Goal: Find specific page/section: Find specific page/section

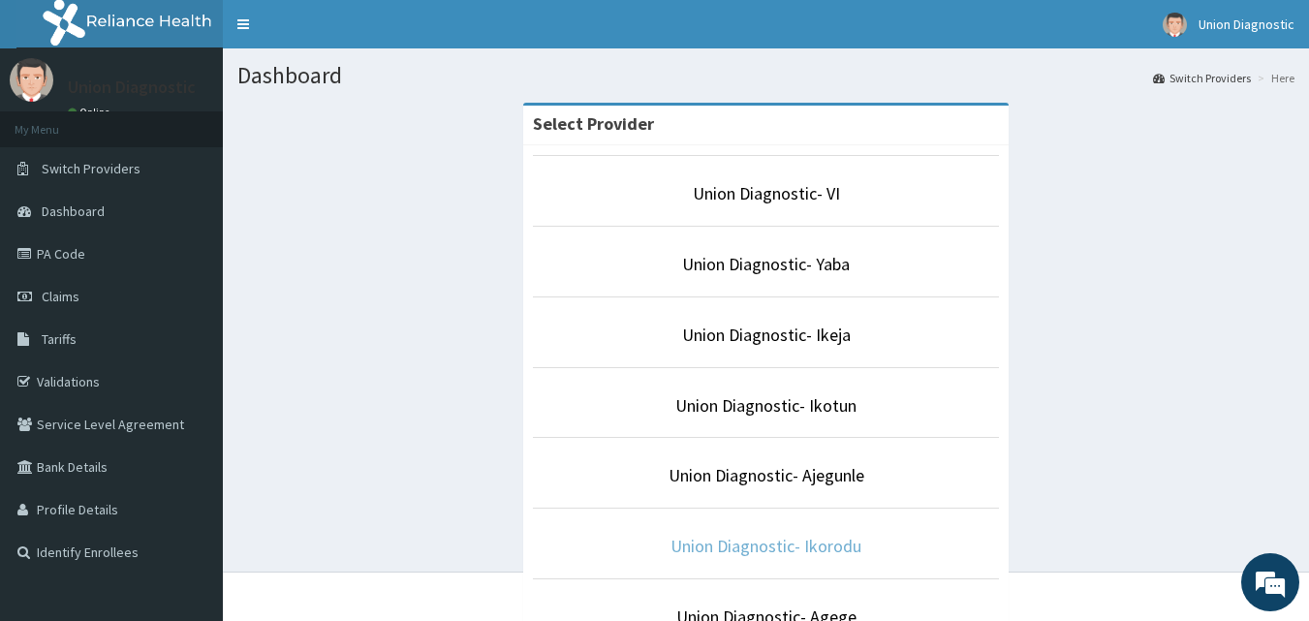
click at [812, 543] on link "Union Diagnostic- Ikorodu" at bounding box center [765, 546] width 191 height 22
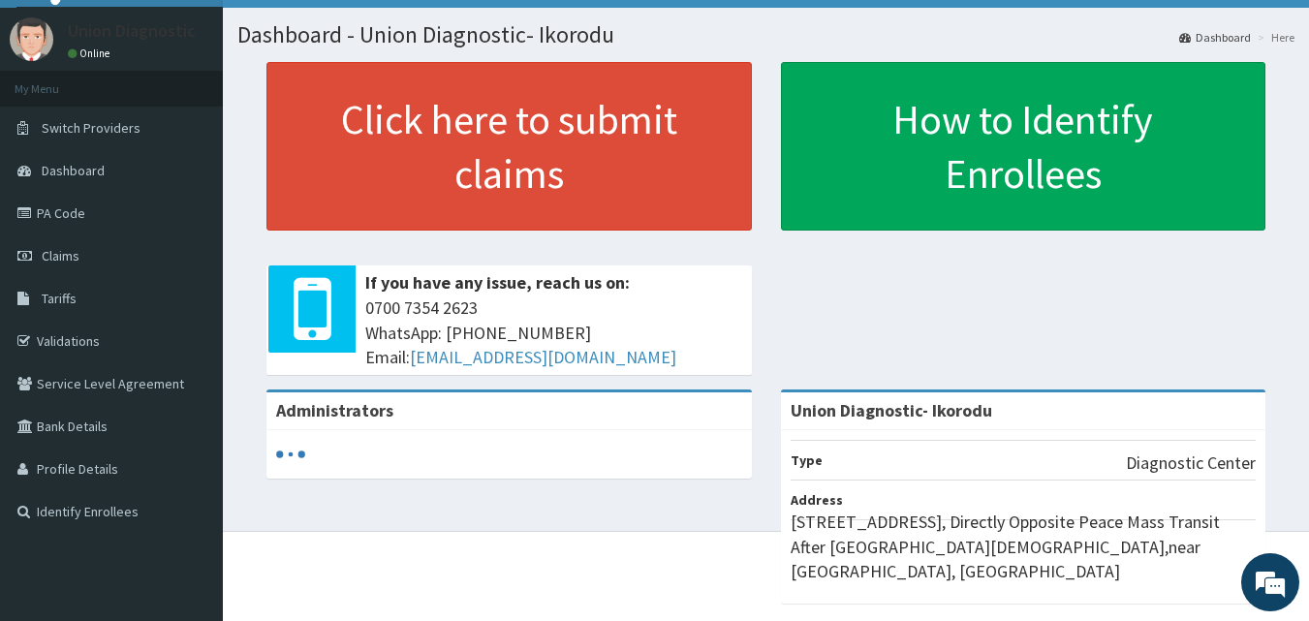
scroll to position [74, 0]
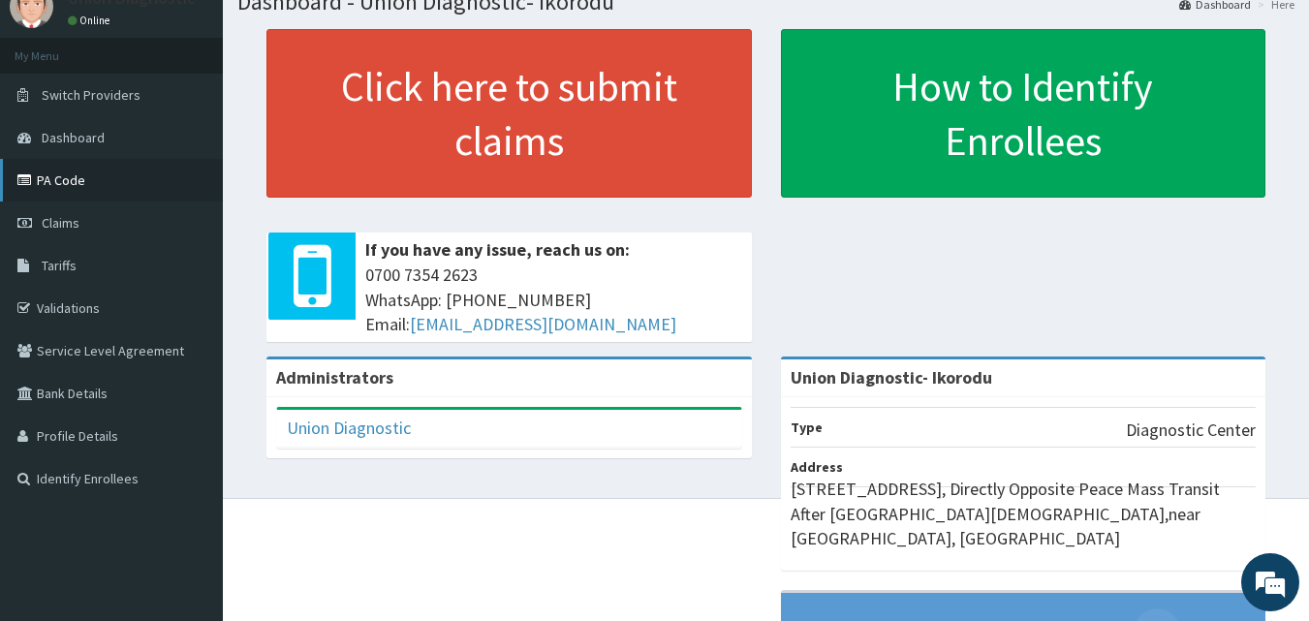
click at [91, 197] on link "PA Code" at bounding box center [111, 180] width 223 height 43
